Goal: Transaction & Acquisition: Purchase product/service

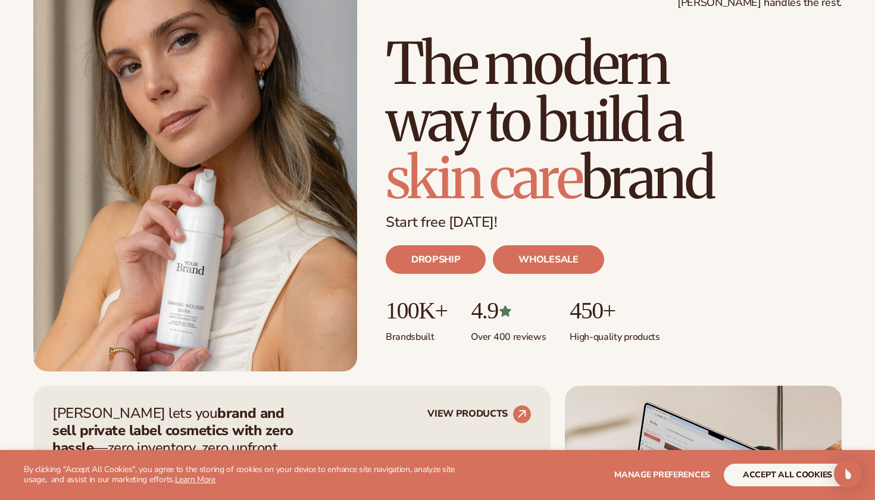
scroll to position [133, 0]
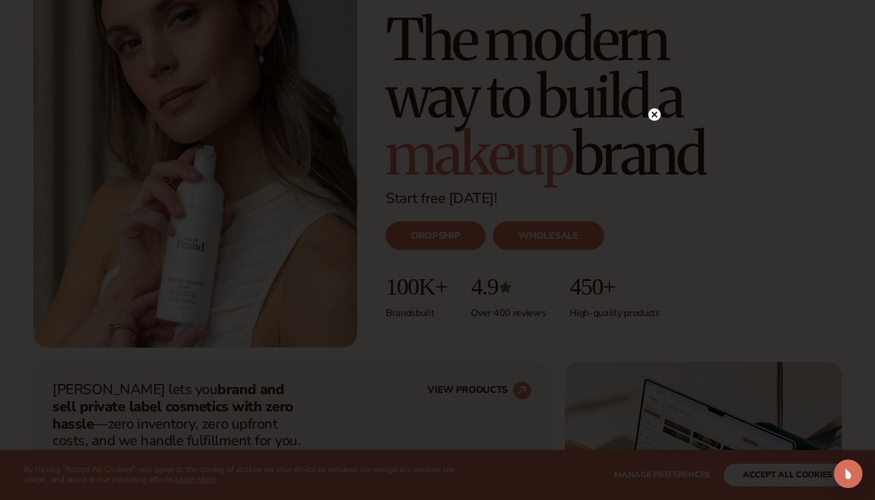
click at [656, 117] on circle at bounding box center [654, 114] width 12 height 12
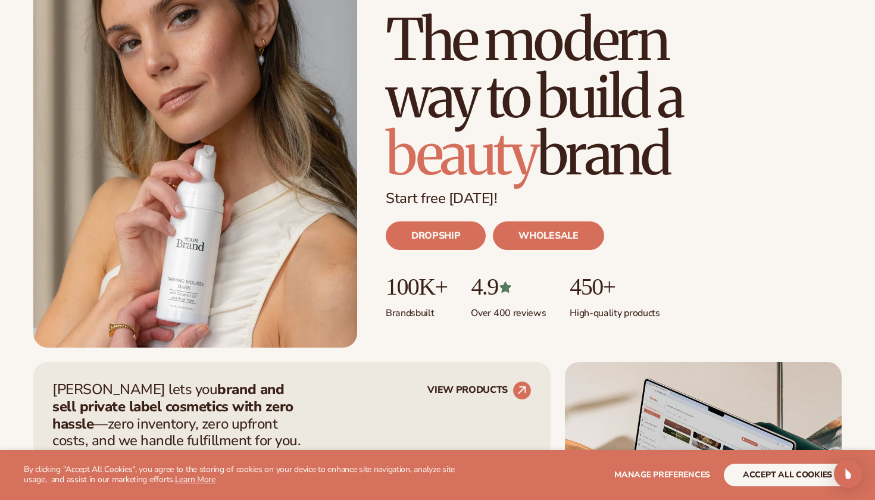
click at [762, 484] on button "accept all cookies" at bounding box center [787, 475] width 127 height 23
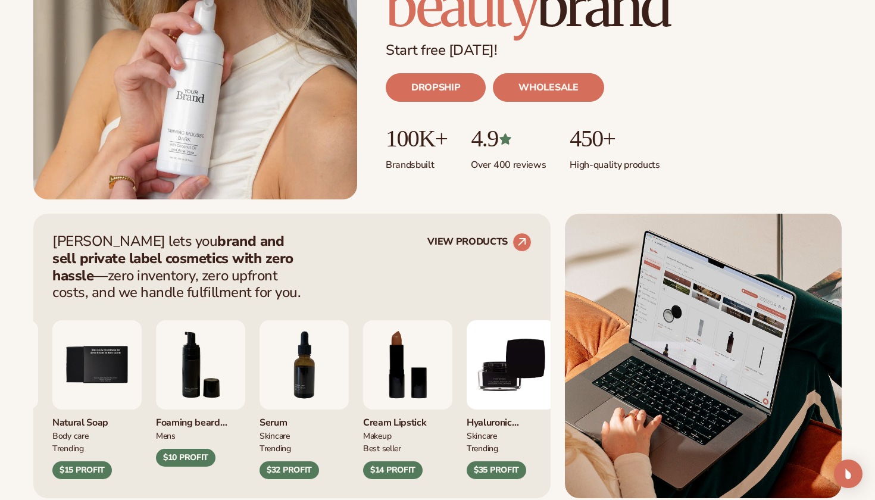
scroll to position [281, 0]
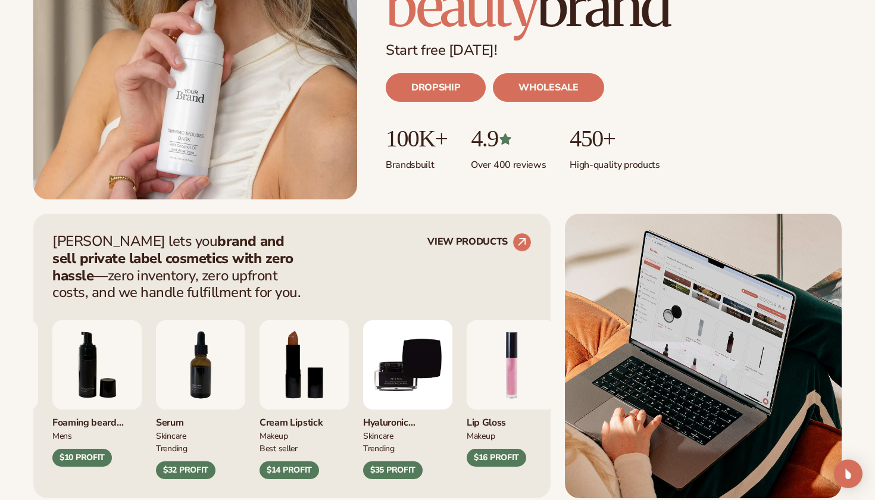
click at [338, 370] on img "8 / 9" at bounding box center [303, 364] width 89 height 89
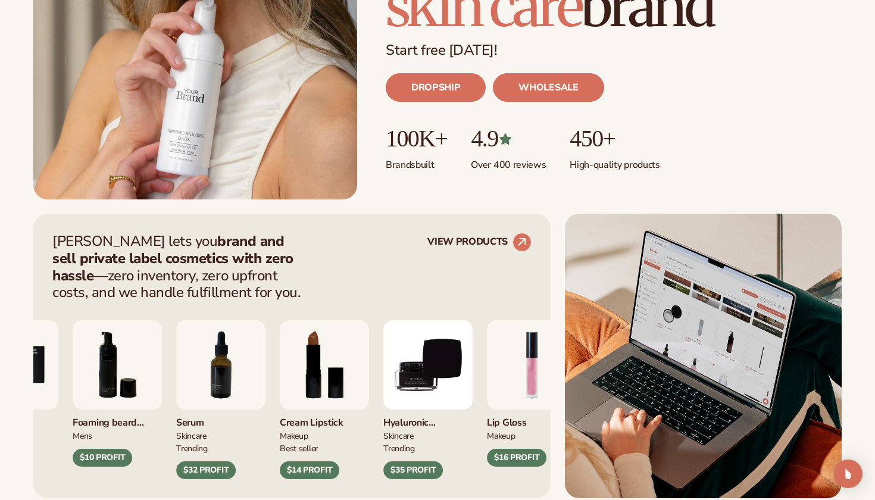
click at [339, 371] on img "8 / 9" at bounding box center [324, 364] width 89 height 89
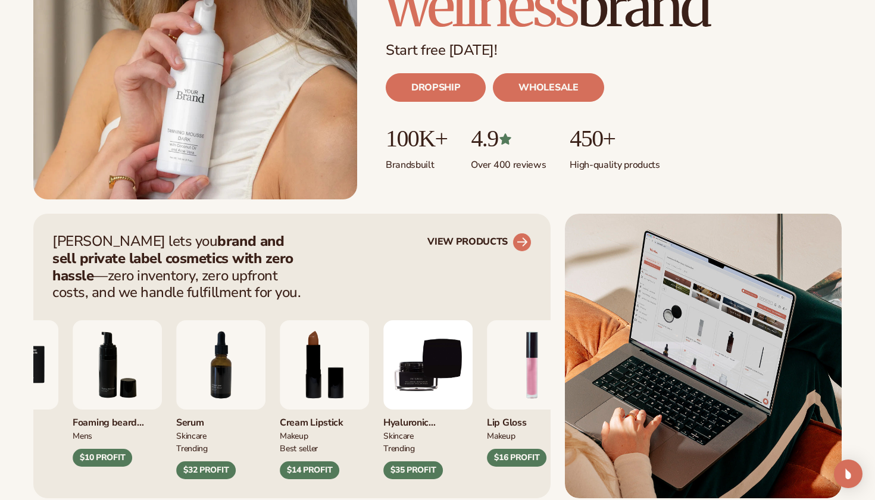
click at [514, 233] on link "VIEW PRODUCTS" at bounding box center [479, 242] width 104 height 19
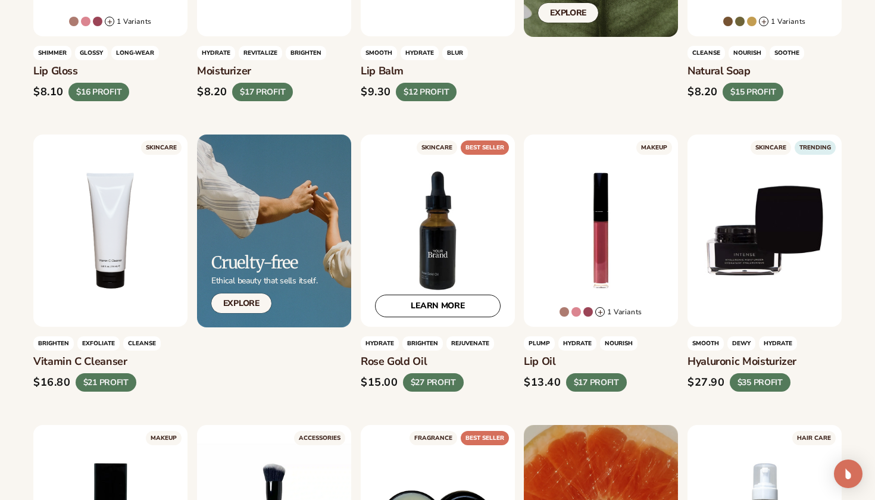
scroll to position [540, 0]
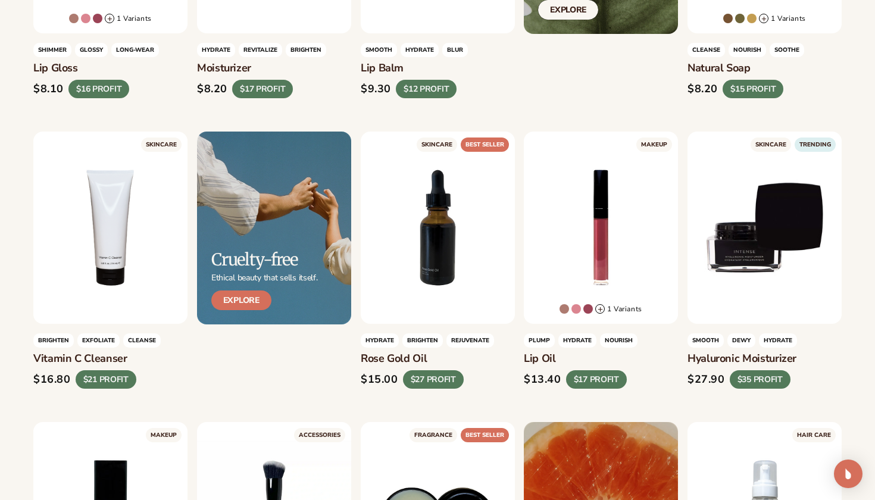
click at [242, 300] on link "Explore" at bounding box center [241, 300] width 60 height 20
